Goal: Find specific page/section: Find specific page/section

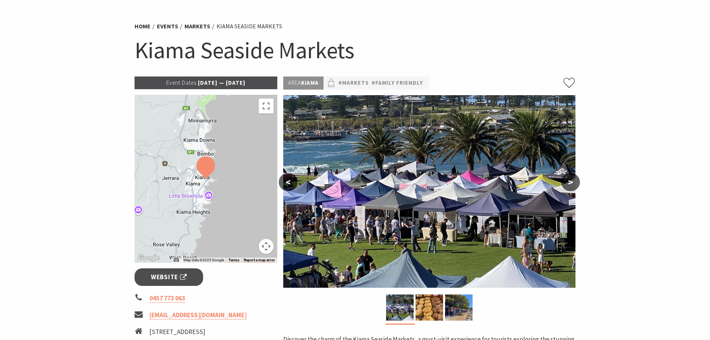
scroll to position [41, 0]
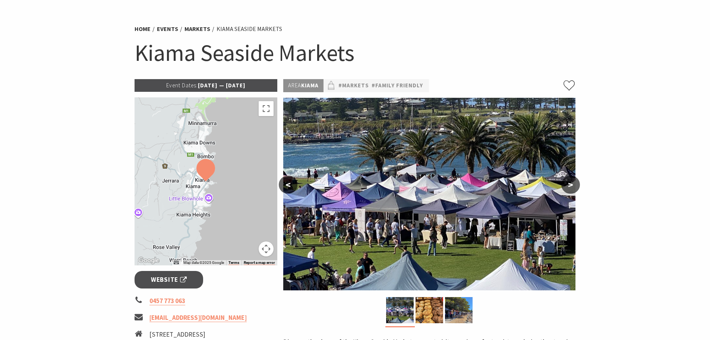
click at [205, 81] on p "Event Dates: 09 Jun 2025 — 19 Jul 2026" at bounding box center [206, 85] width 143 height 13
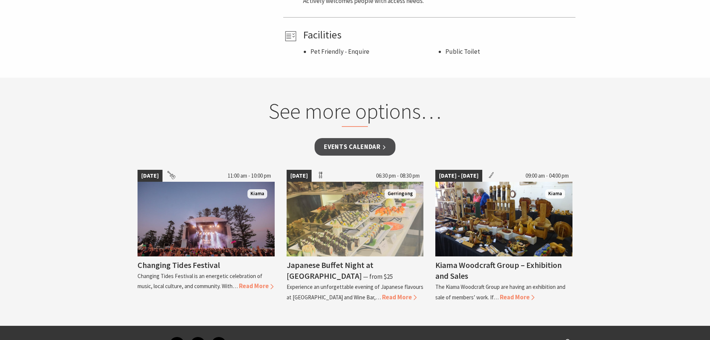
scroll to position [541, 0]
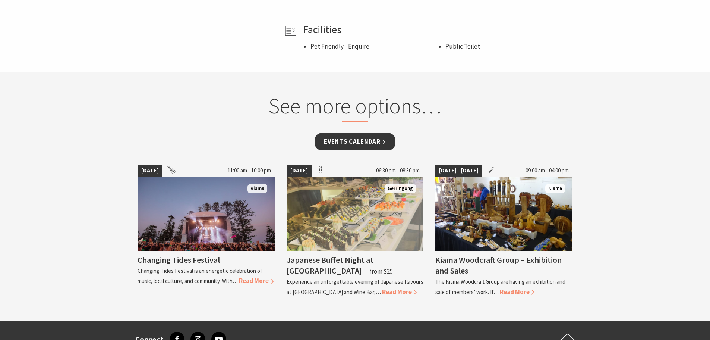
click at [337, 139] on link "Events Calendar" at bounding box center [355, 142] width 81 height 18
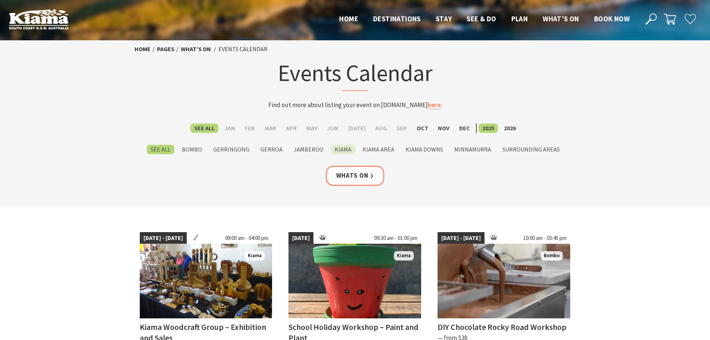
click at [338, 148] on label "Kiama" at bounding box center [343, 149] width 24 height 9
click at [0, 0] on input "Kiama" at bounding box center [0, 0] width 0 height 0
